Goal: Task Accomplishment & Management: Use online tool/utility

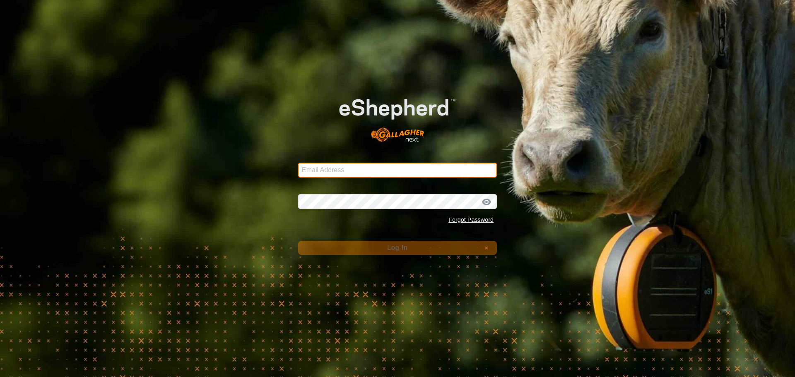
type input "craig.blough@gmail.com"
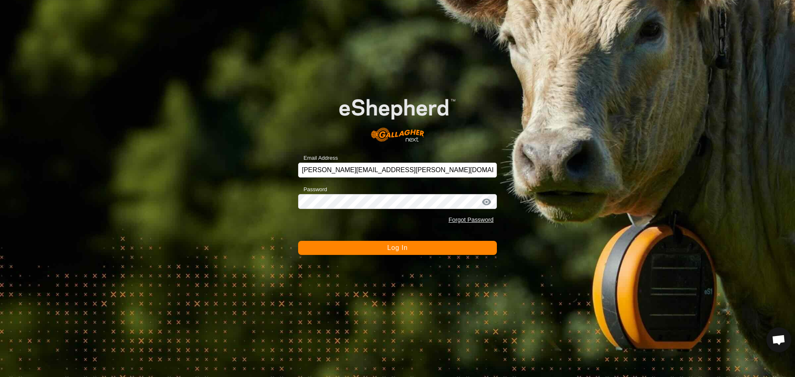
click at [359, 250] on button "Log In" at bounding box center [397, 248] width 199 height 14
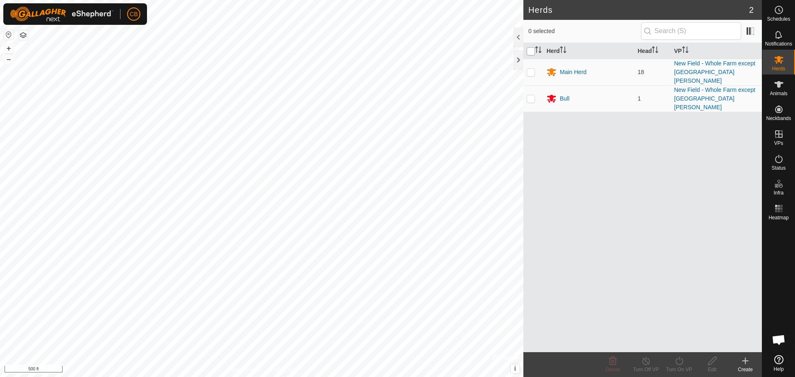
click at [531, 51] on input "checkbox" at bounding box center [531, 51] width 8 height 8
checkbox input "true"
click at [647, 362] on line at bounding box center [646, 361] width 7 height 7
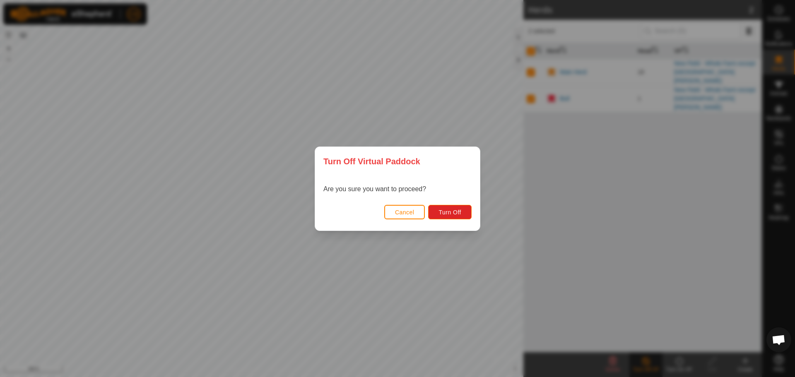
click at [401, 211] on span "Cancel" at bounding box center [404, 212] width 19 height 7
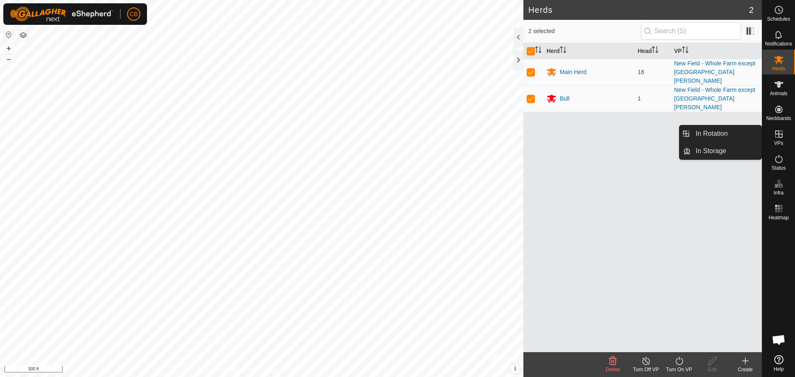
click at [780, 136] on icon at bounding box center [779, 134] width 10 height 10
click at [727, 133] on link "In Rotation" at bounding box center [726, 133] width 71 height 17
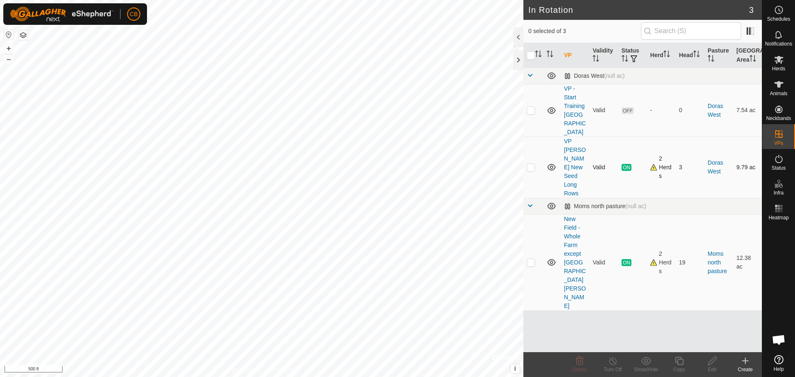
click at [530, 164] on p-checkbox at bounding box center [531, 167] width 8 height 7
checkbox input "true"
click at [612, 362] on icon at bounding box center [613, 361] width 10 height 10
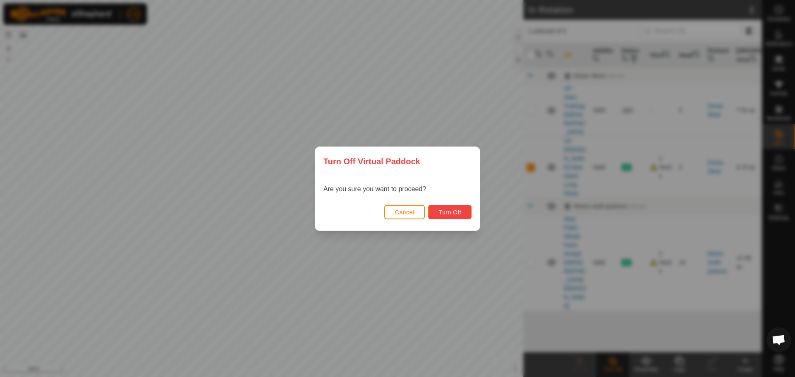
click at [452, 212] on span "Turn Off" at bounding box center [449, 212] width 23 height 7
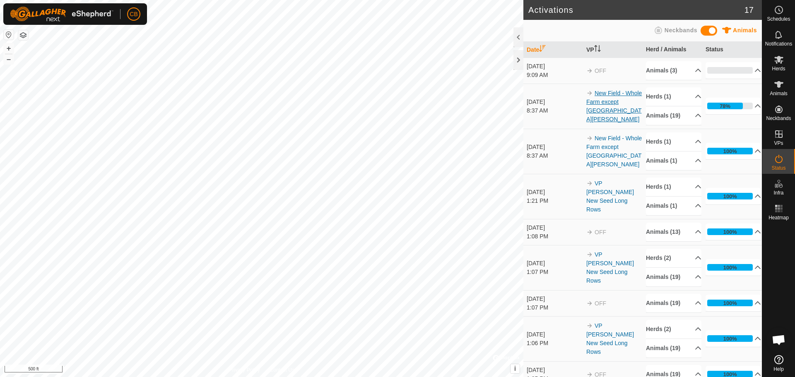
click at [615, 112] on link "New Field - Whole Farm except South Dora Field" at bounding box center [613, 106] width 55 height 33
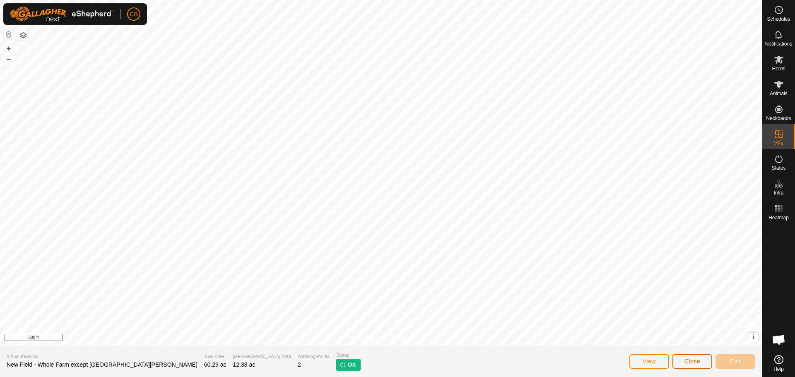
click at [690, 360] on span "Close" at bounding box center [692, 361] width 16 height 7
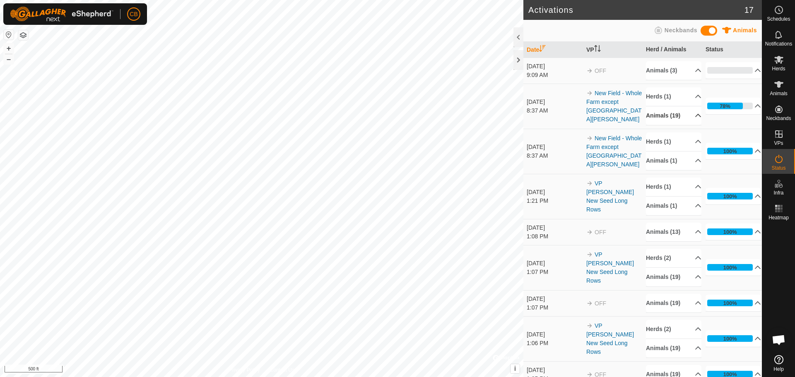
click at [688, 117] on p-accordion-header "Animals (19)" at bounding box center [673, 115] width 55 height 19
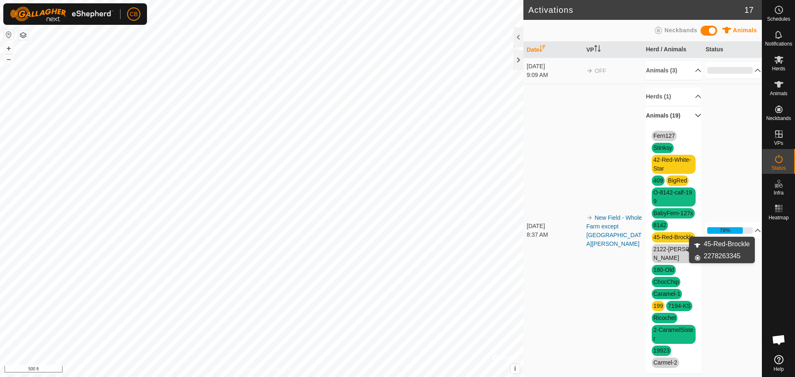
click at [660, 241] on link "45-Red-Brockle" at bounding box center [673, 237] width 40 height 7
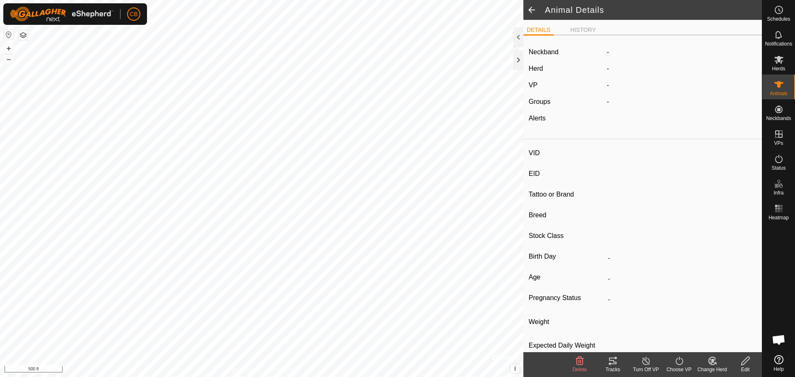
type input "45-Red-Brockle"
type input "-"
type input "Red-Angus-Cross"
type input "-"
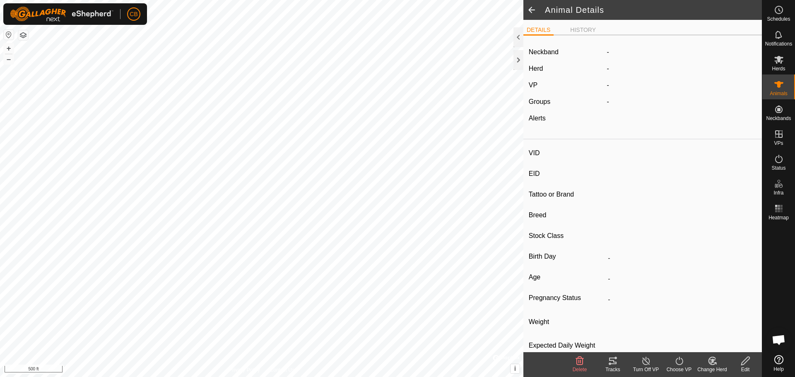
type input "Wet Joined"
type input "0 kg"
type input "-"
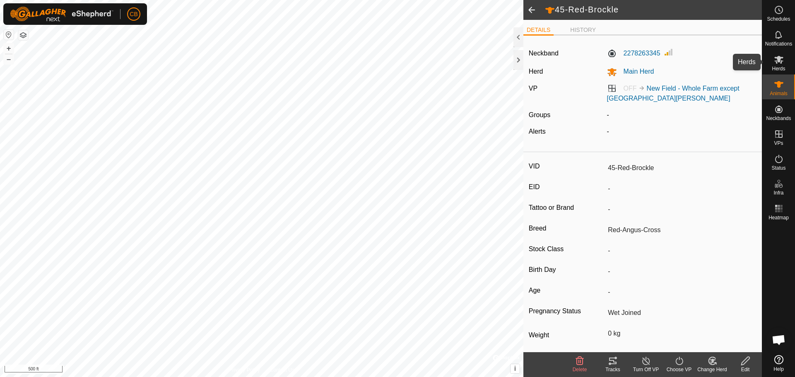
click at [775, 65] on es-mob-svg-icon at bounding box center [778, 59] width 15 height 13
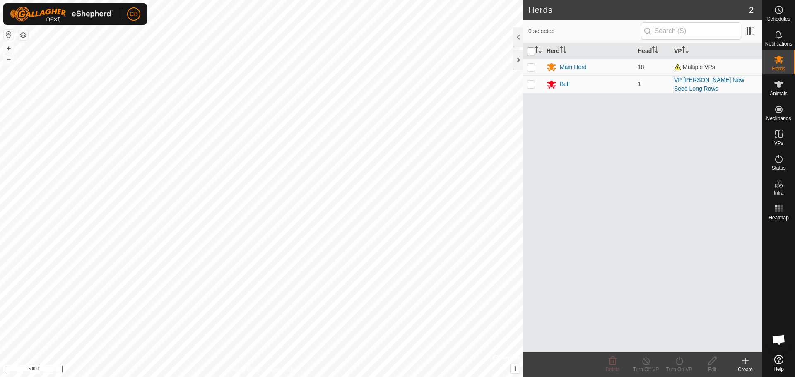
click at [531, 51] on input "checkbox" at bounding box center [531, 51] width 8 height 8
checkbox input "true"
click at [679, 363] on icon at bounding box center [679, 361] width 10 height 10
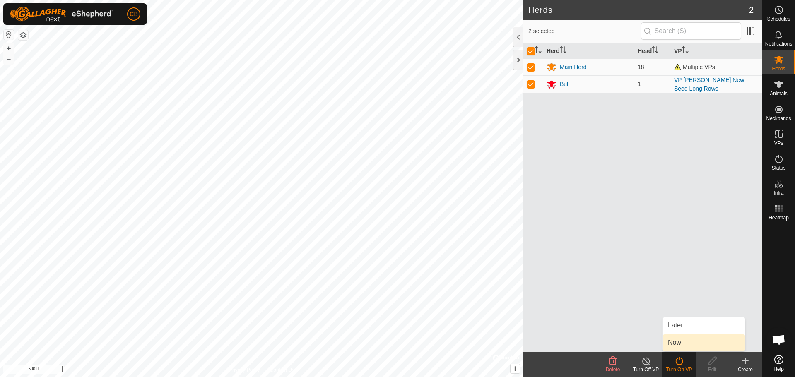
click at [681, 343] on link "Now" at bounding box center [704, 343] width 82 height 17
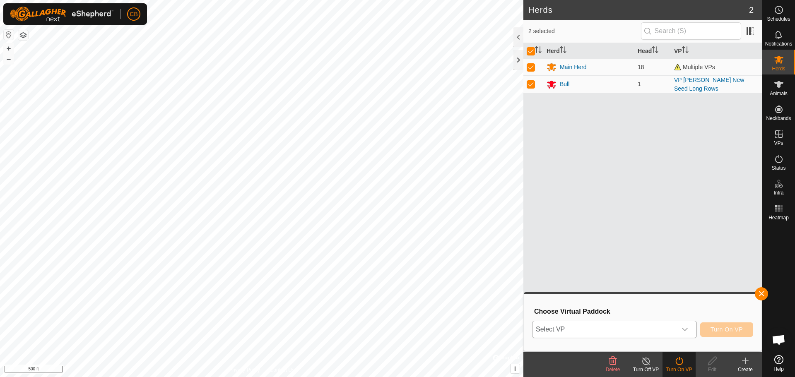
click at [692, 330] on div "dropdown trigger" at bounding box center [685, 329] width 17 height 17
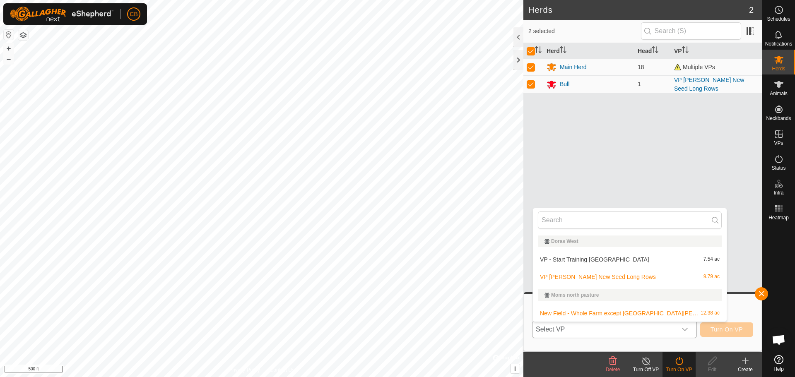
click at [645, 310] on li "New Field - Whole Farm except South Dora Field 12.38 ac" at bounding box center [630, 313] width 194 height 17
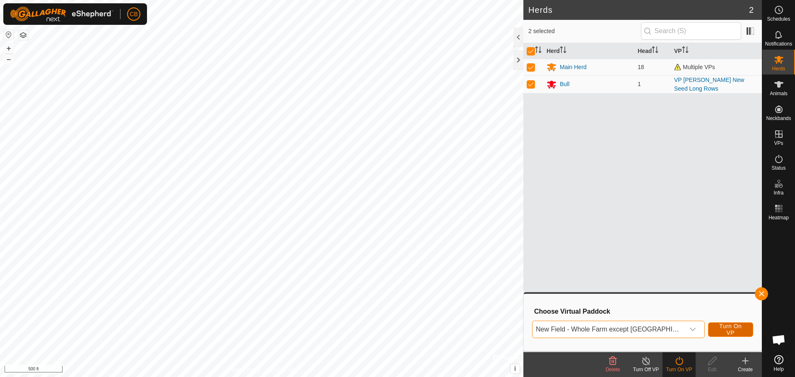
click at [725, 327] on span "Turn On VP" at bounding box center [730, 329] width 24 height 13
